Goal: Transaction & Acquisition: Obtain resource

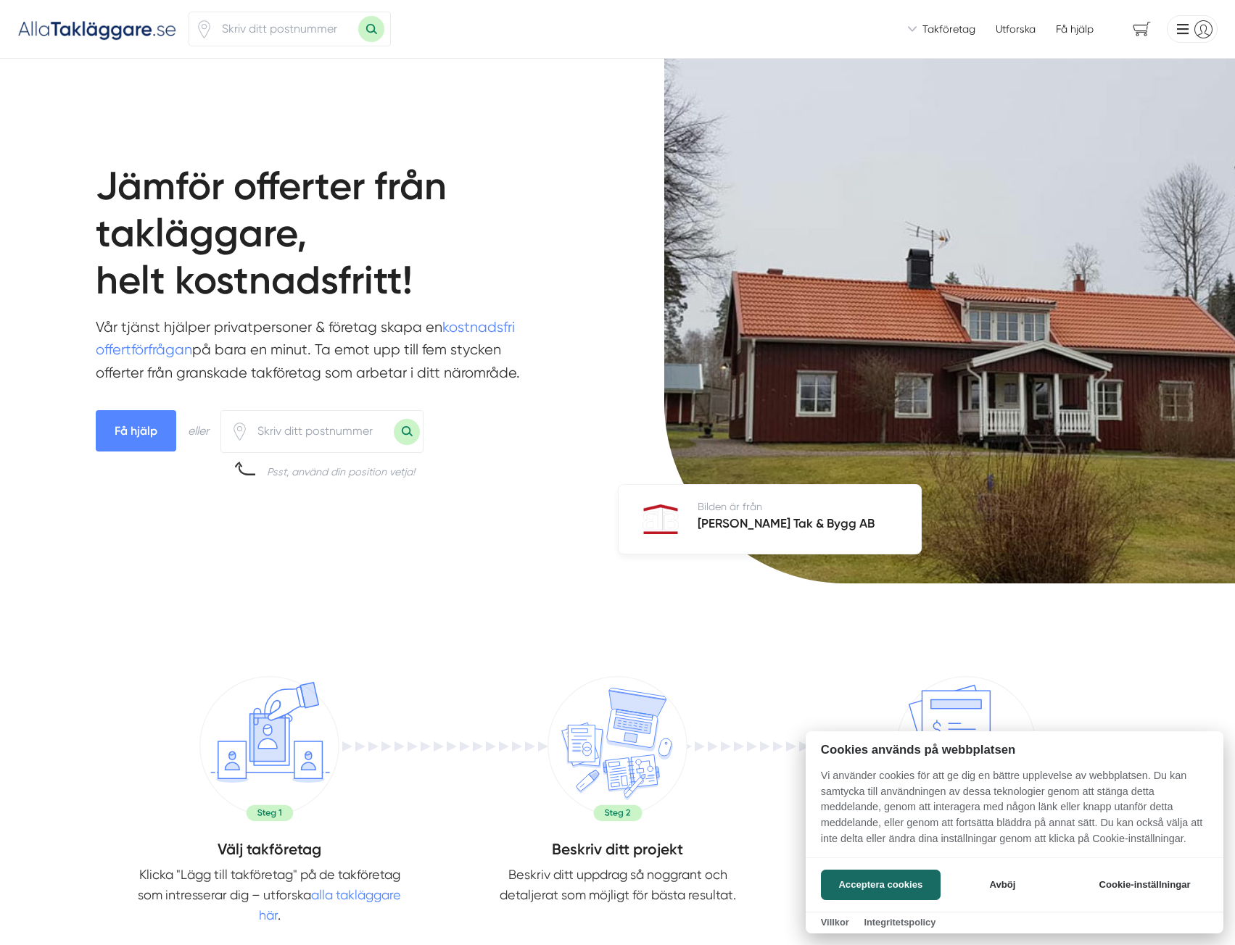
scroll to position [507, 0]
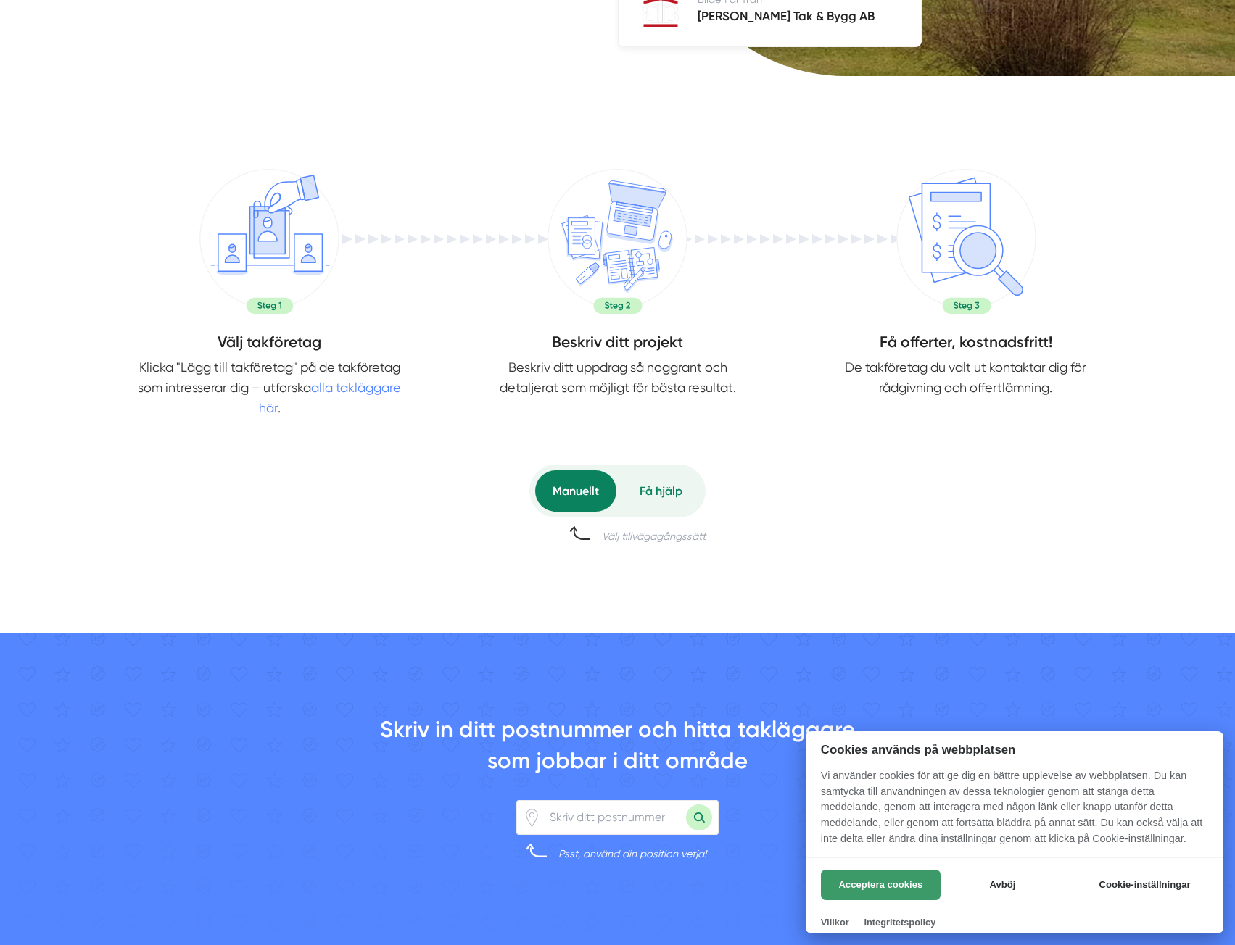
click at [908, 885] on button "Acceptera cookies" at bounding box center [881, 885] width 120 height 30
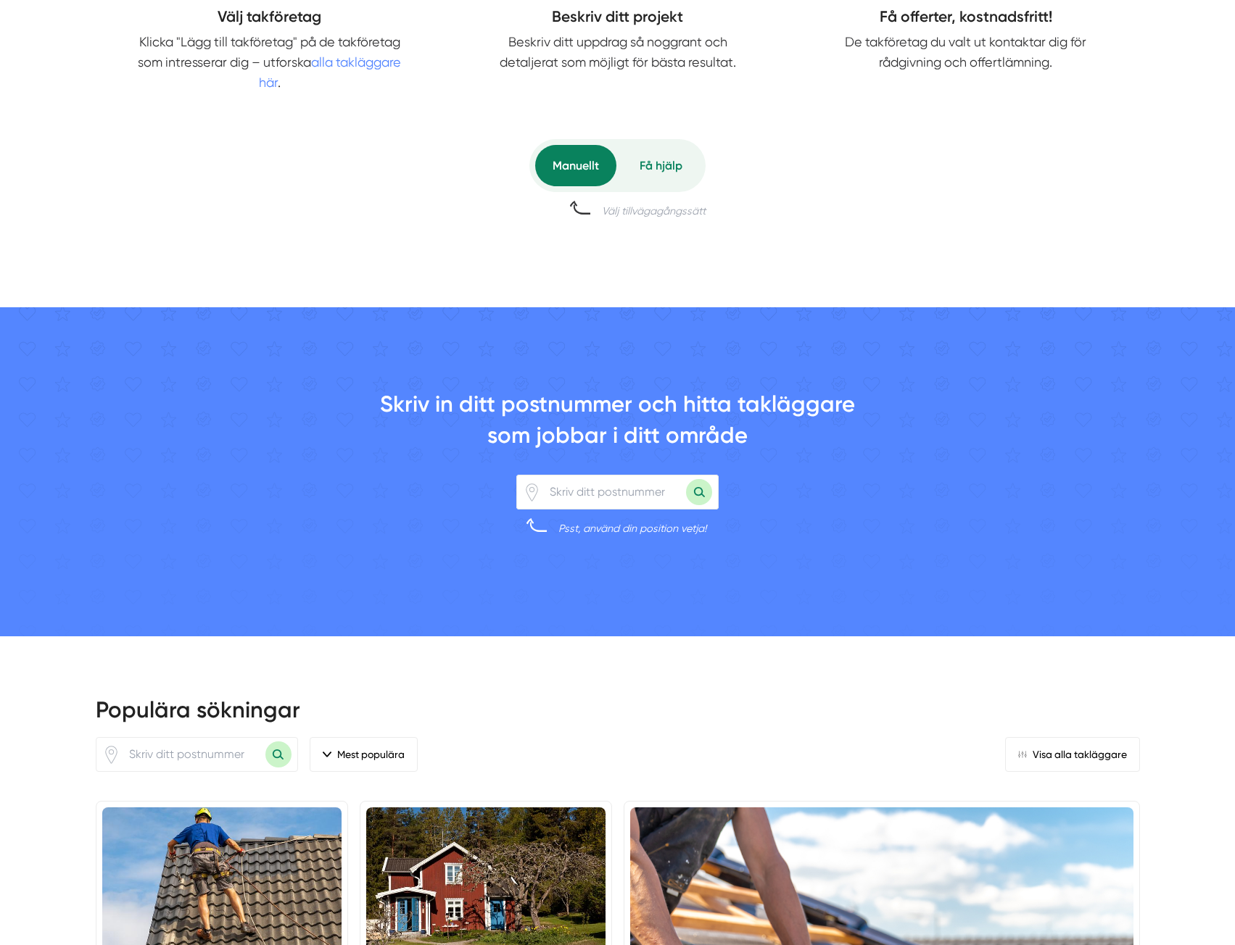
scroll to position [870, 0]
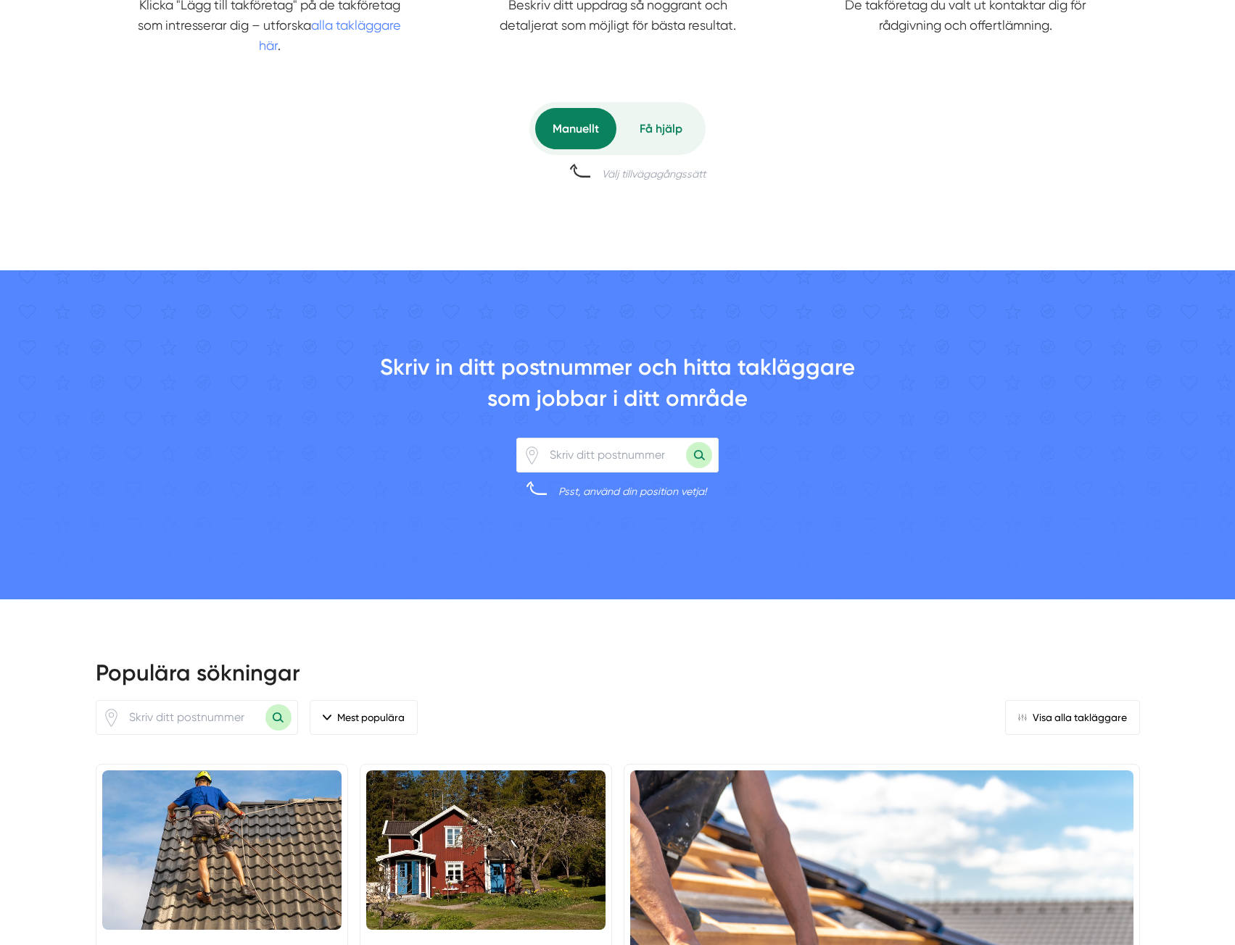
click at [627, 451] on input "number" at bounding box center [613, 455] width 145 height 33
type input "16574"
click at [697, 456] on button "Sök med postnummer" at bounding box center [699, 455] width 26 height 26
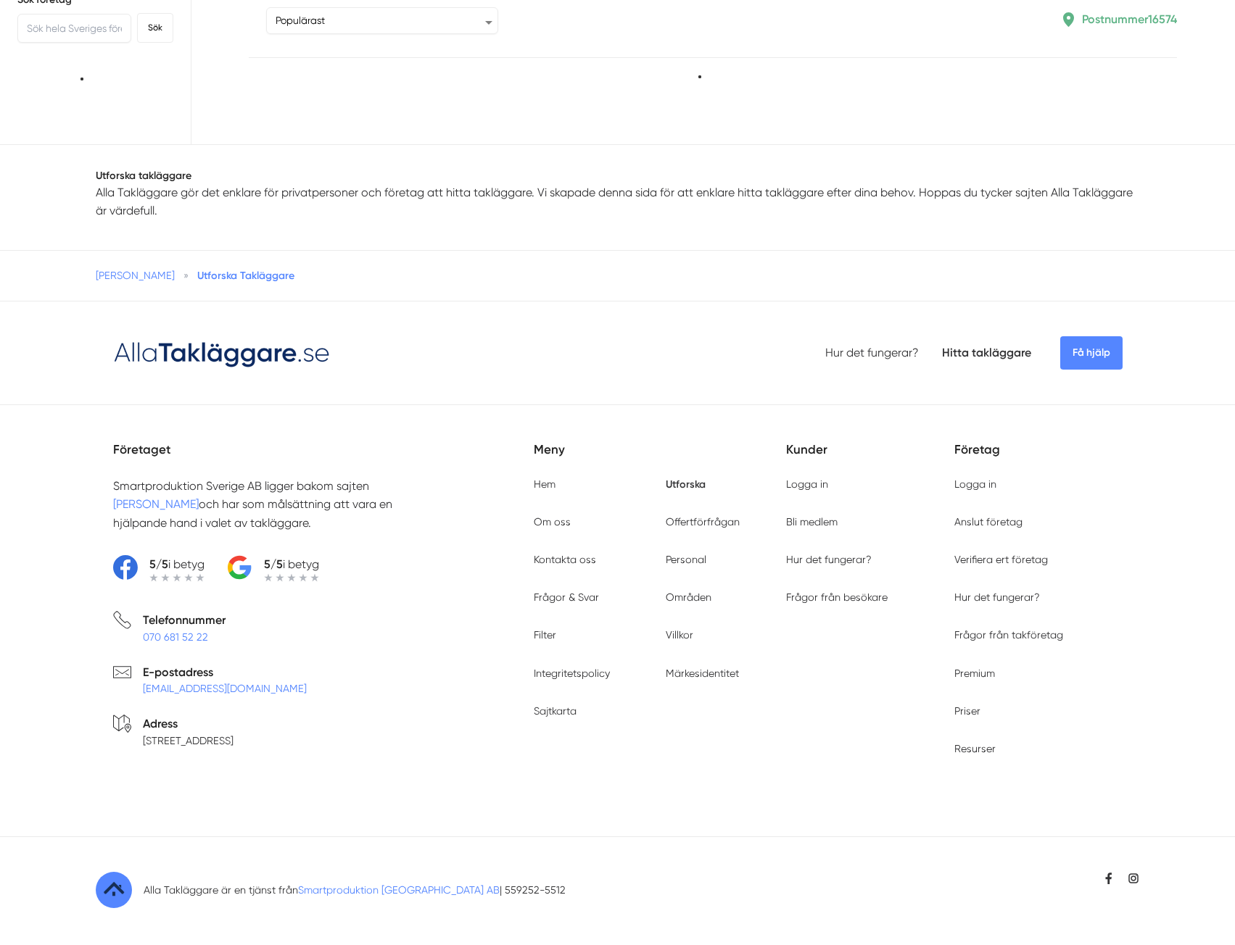
scroll to position [87, 0]
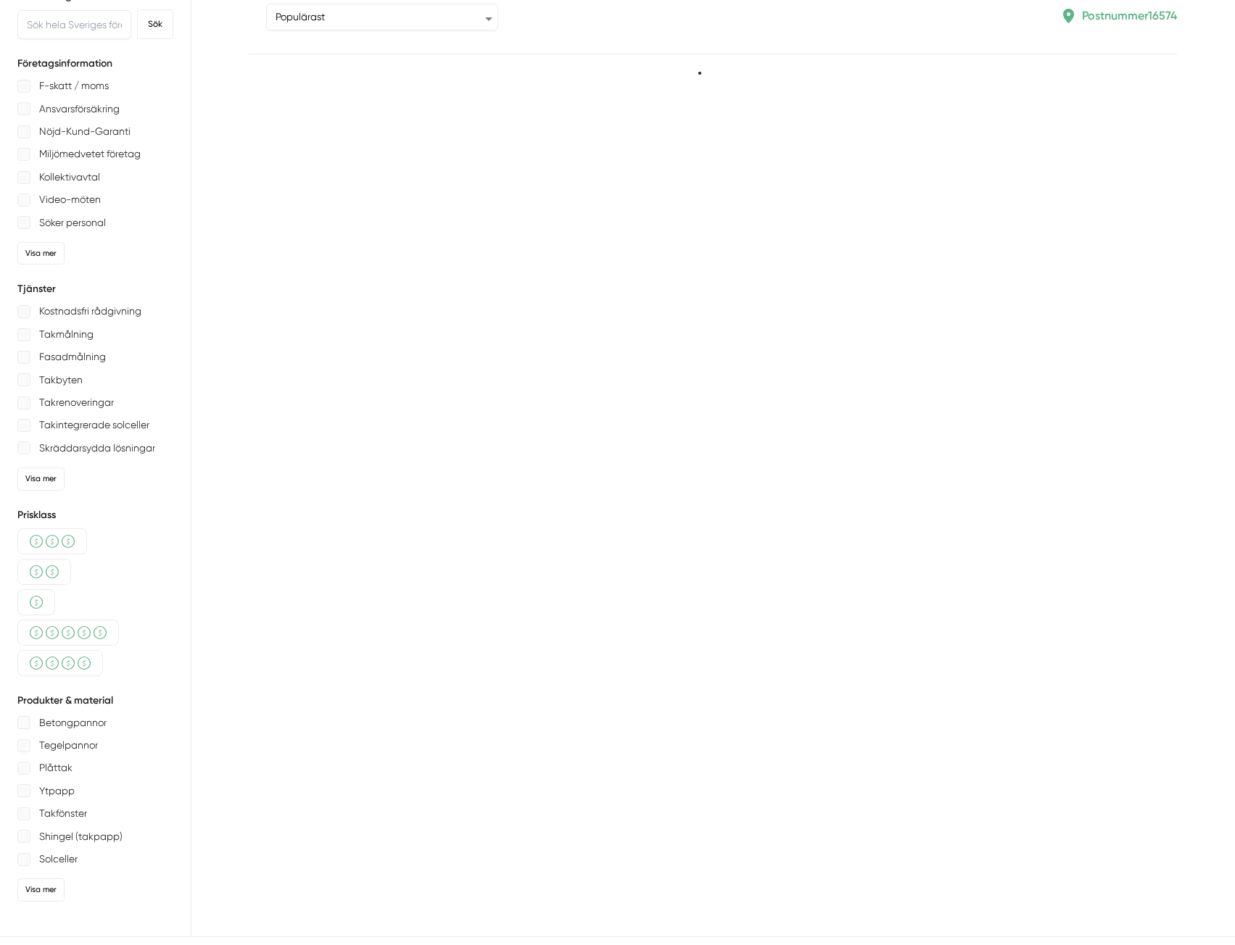
type input "16574"
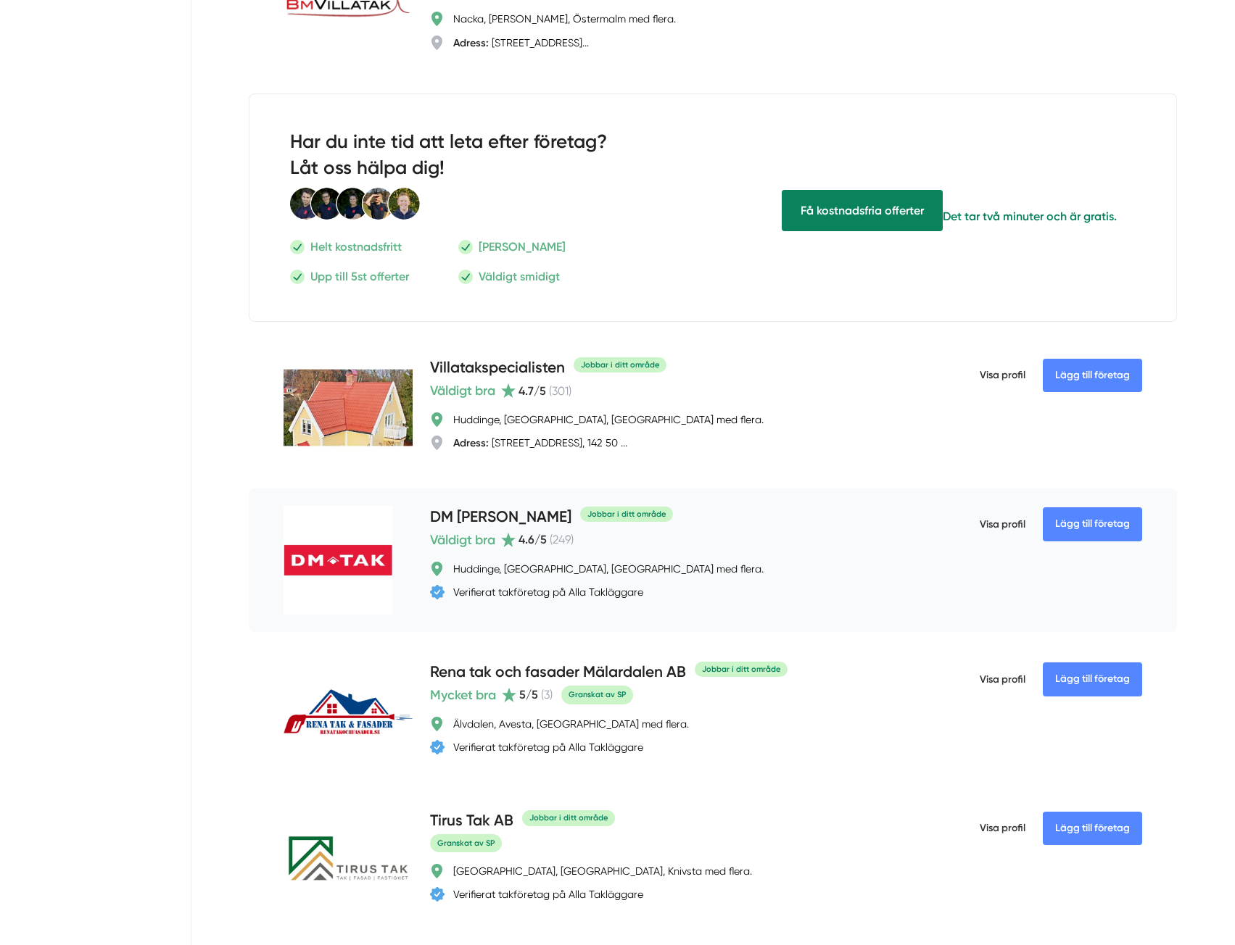
scroll to position [1667, 0]
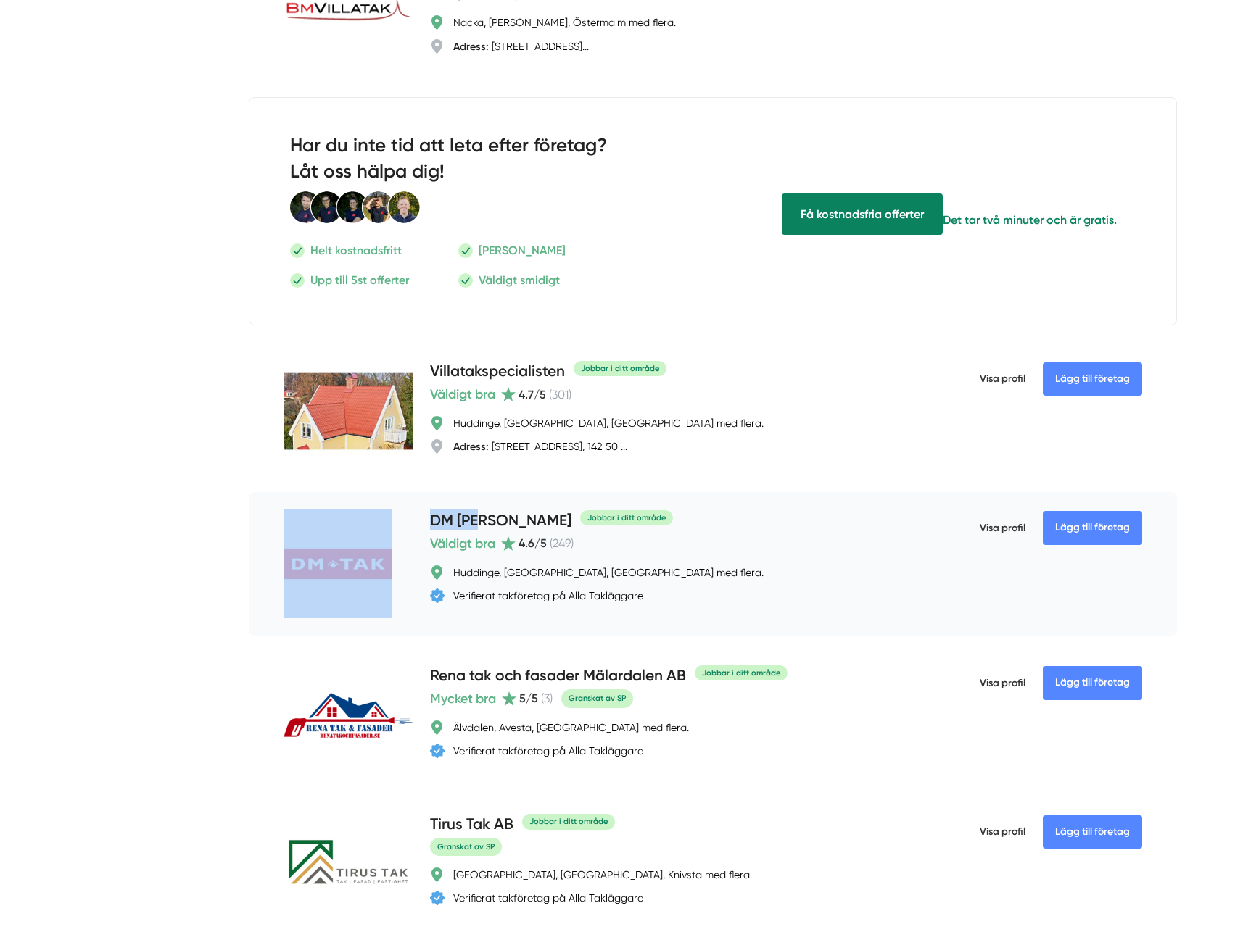
drag, startPoint x: 411, startPoint y: 524, endPoint x: 483, endPoint y: 532, distance: 72.2
click at [483, 532] on div "Lägg till företag DM TAK Jobbar i ditt område Väldigt bra 4.6 /5 ( 249 ) Huddin…" at bounding box center [713, 564] width 928 height 144
copy div "Lägg till företag DM TAK"
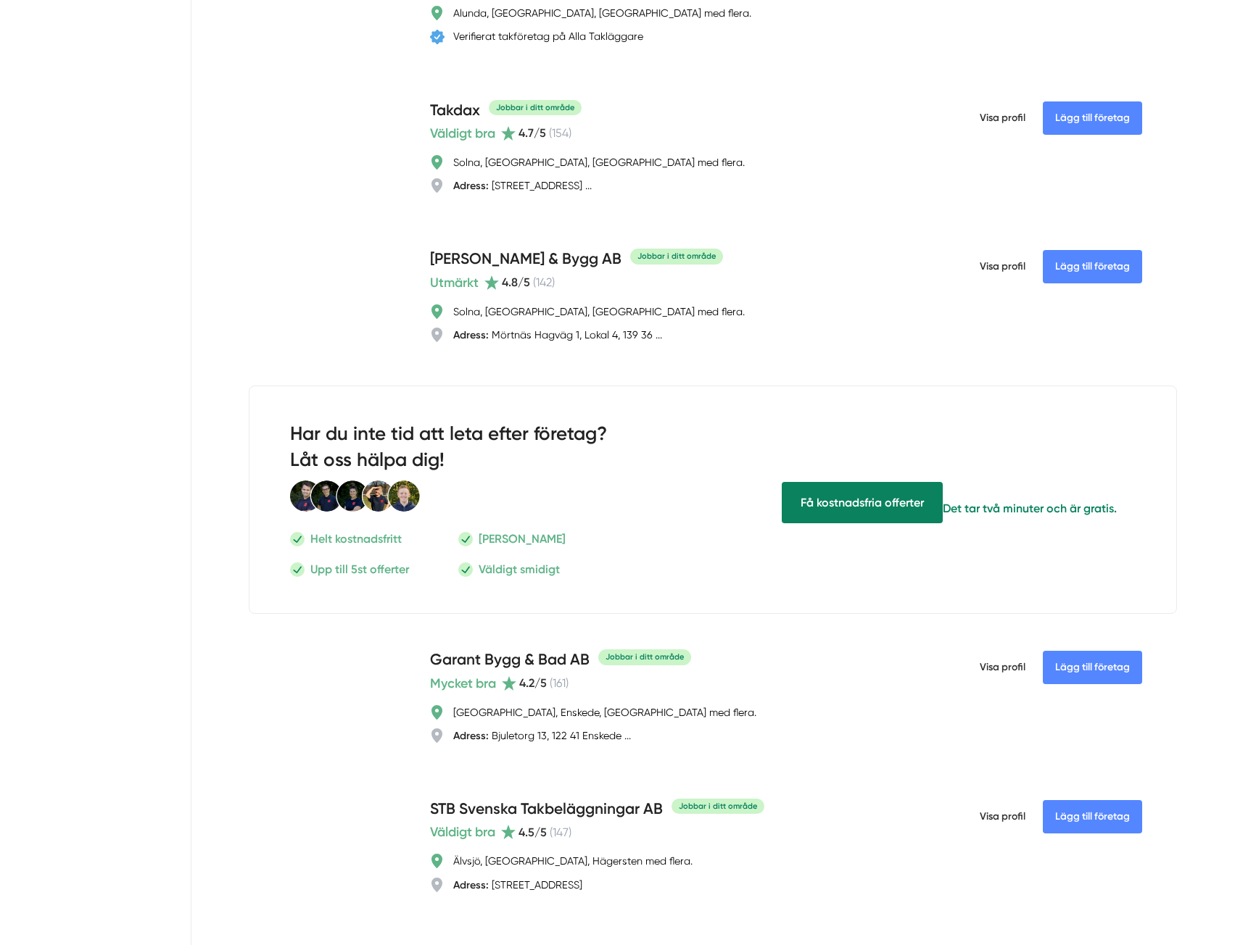
scroll to position [2537, 0]
